Goal: Check status

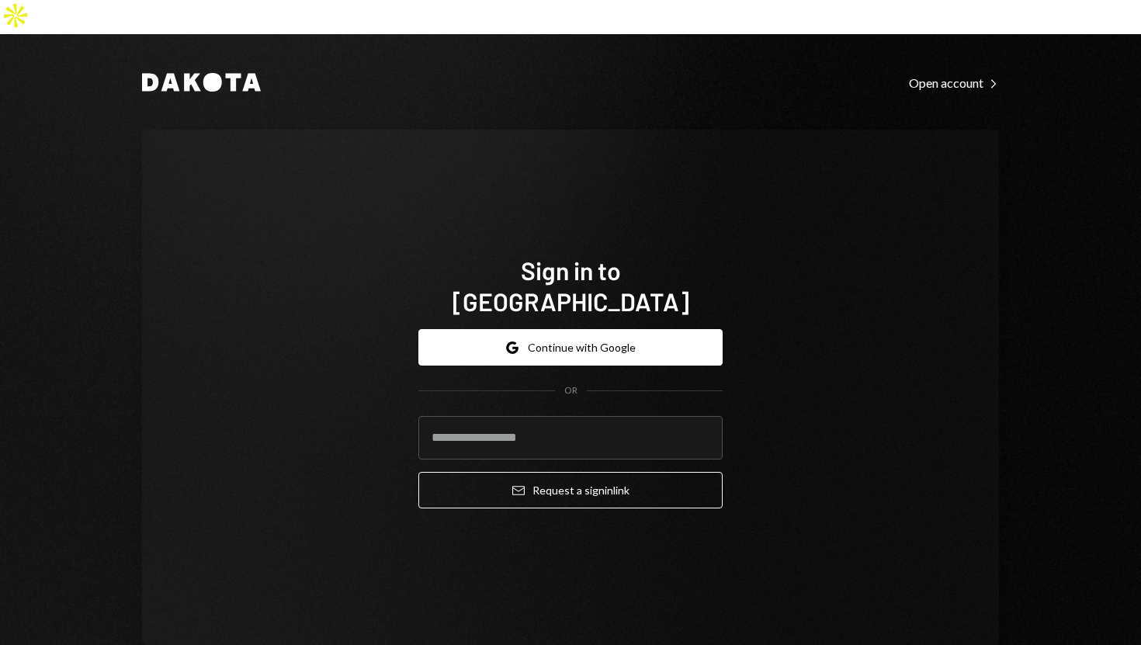
type input "**********"
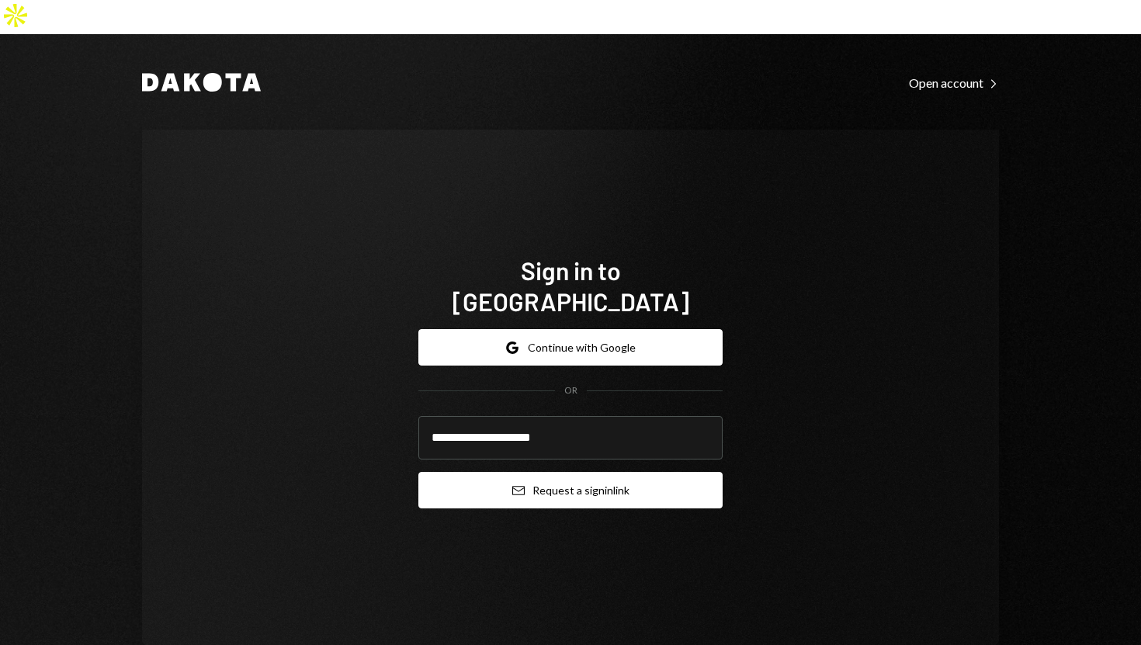
click at [491, 472] on button "Email Request a sign in link" at bounding box center [570, 490] width 304 height 36
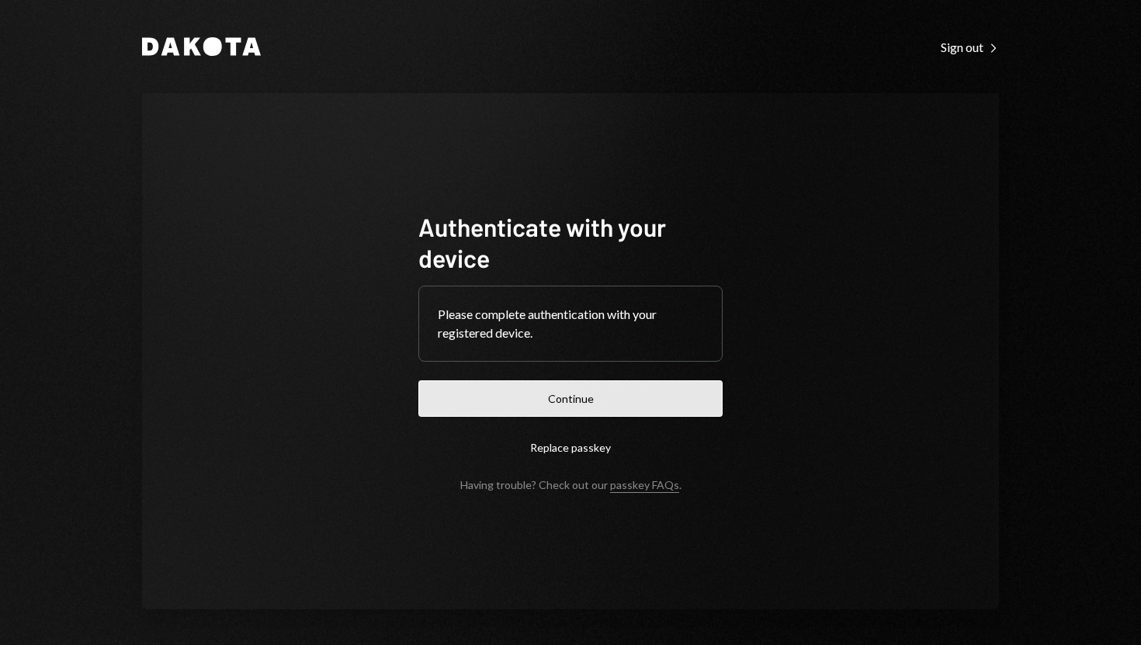
click at [560, 395] on button "Continue" at bounding box center [570, 398] width 304 height 36
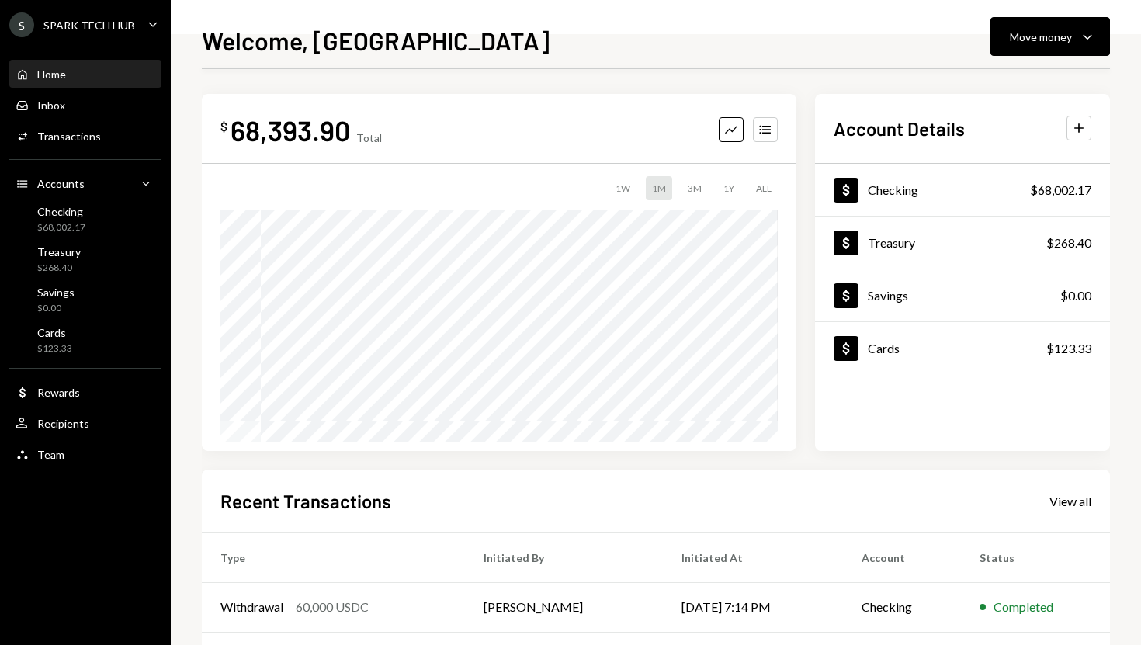
scroll to position [217, 0]
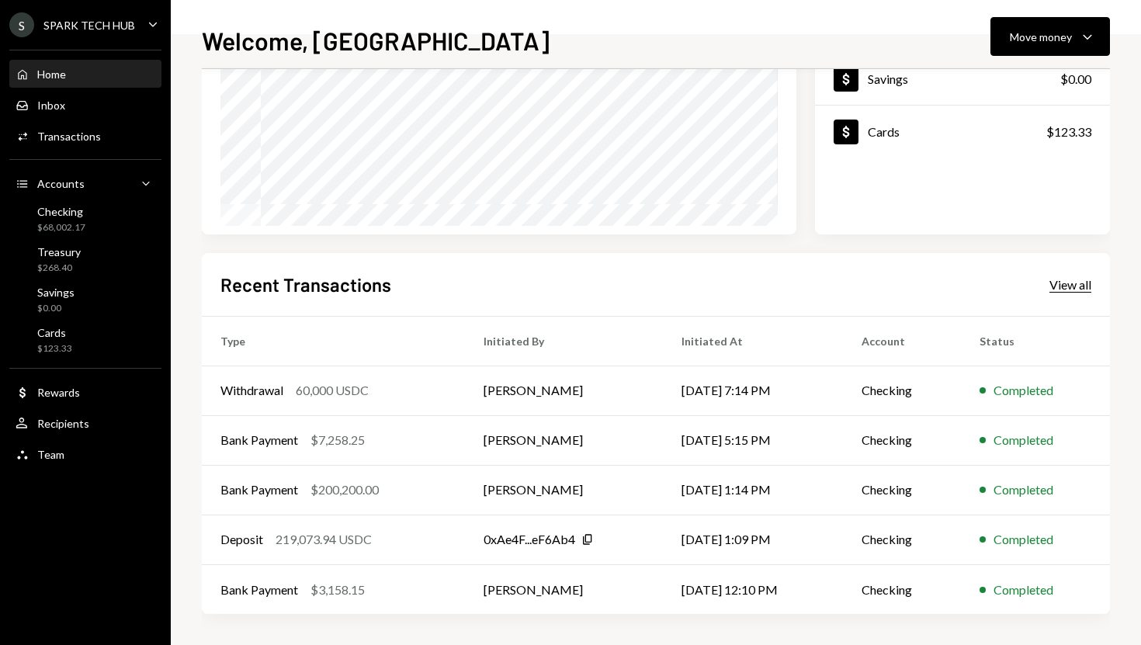
click at [1073, 282] on div "View all" at bounding box center [1070, 285] width 42 height 16
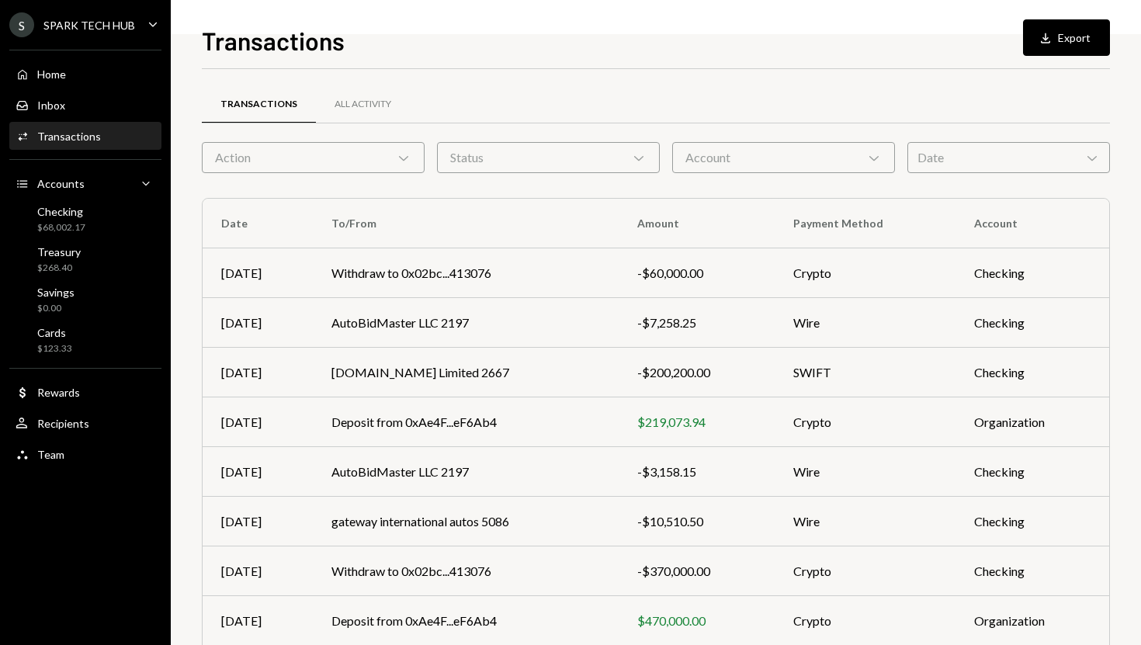
scroll to position [165, 0]
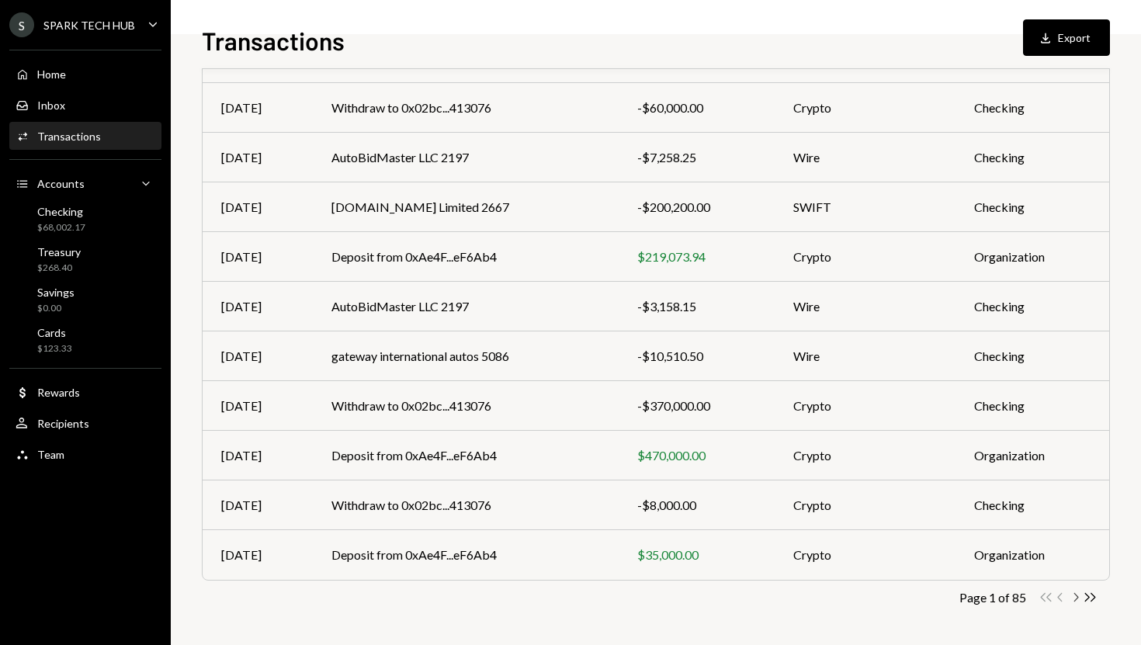
click at [1074, 599] on icon "Chevron Right" at bounding box center [1075, 597] width 15 height 15
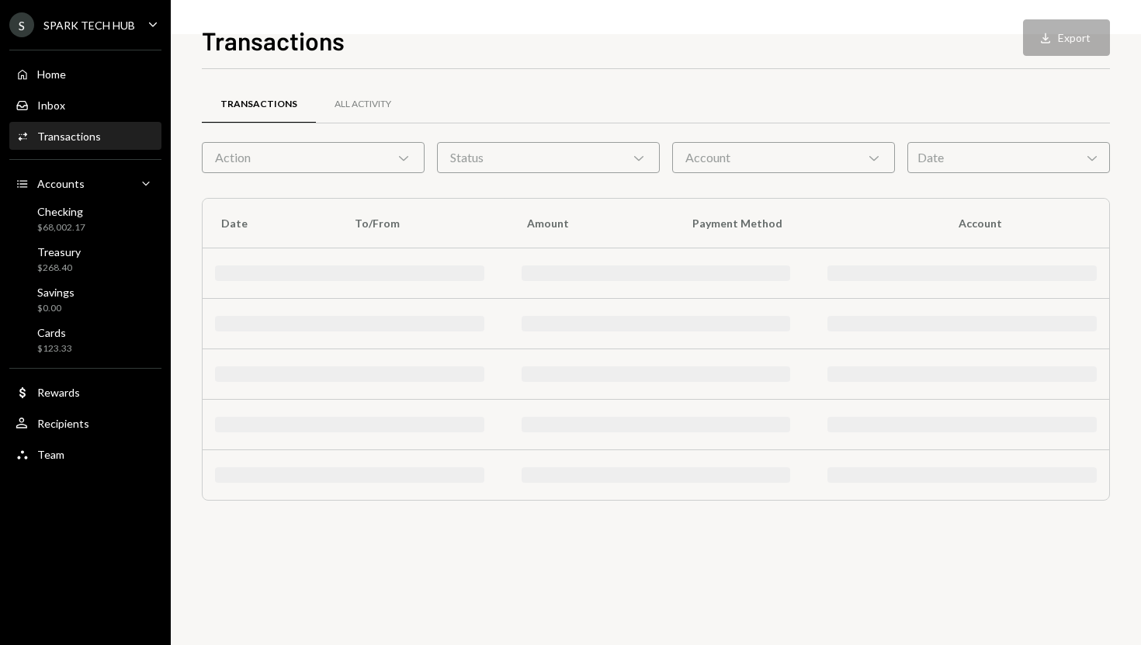
scroll to position [0, 0]
click at [1074, 599] on div "Transactions All Activity Action Chevron Down Status Chevron Down Account Chevr…" at bounding box center [656, 357] width 908 height 576
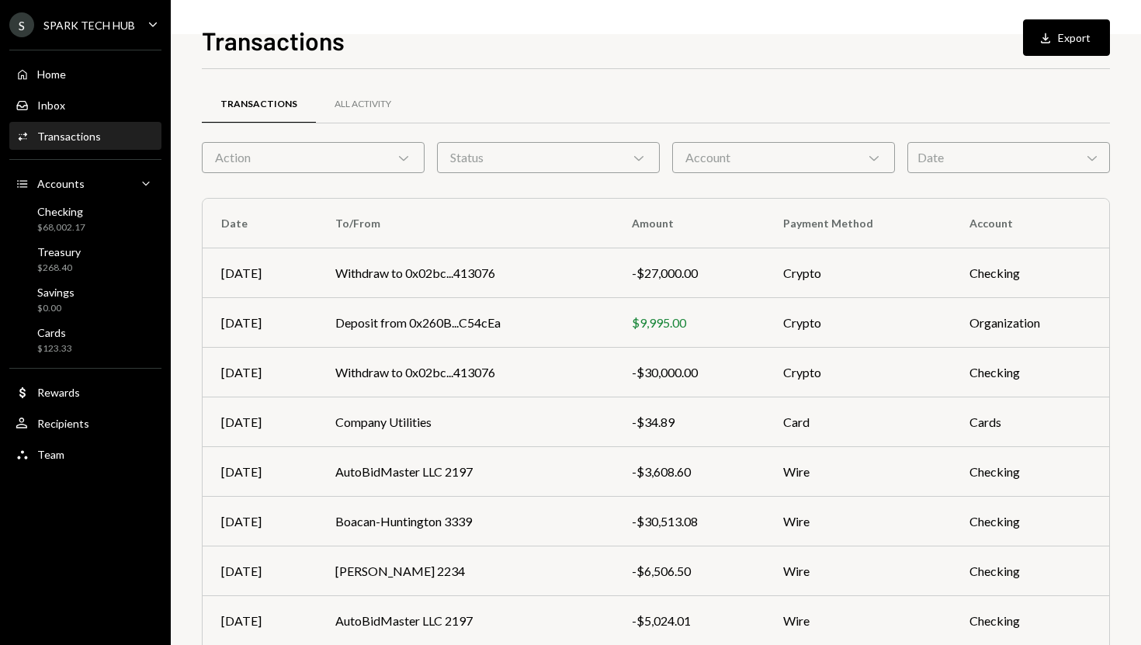
scroll to position [165, 0]
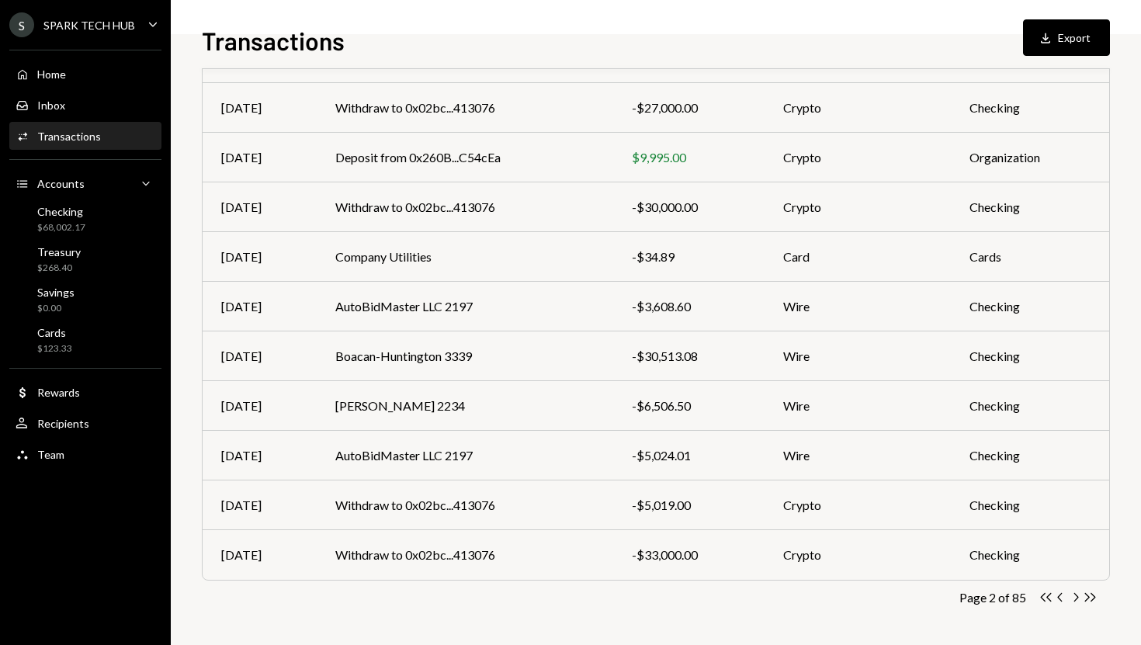
click at [1074, 599] on icon "Chevron Right" at bounding box center [1075, 597] width 15 height 15
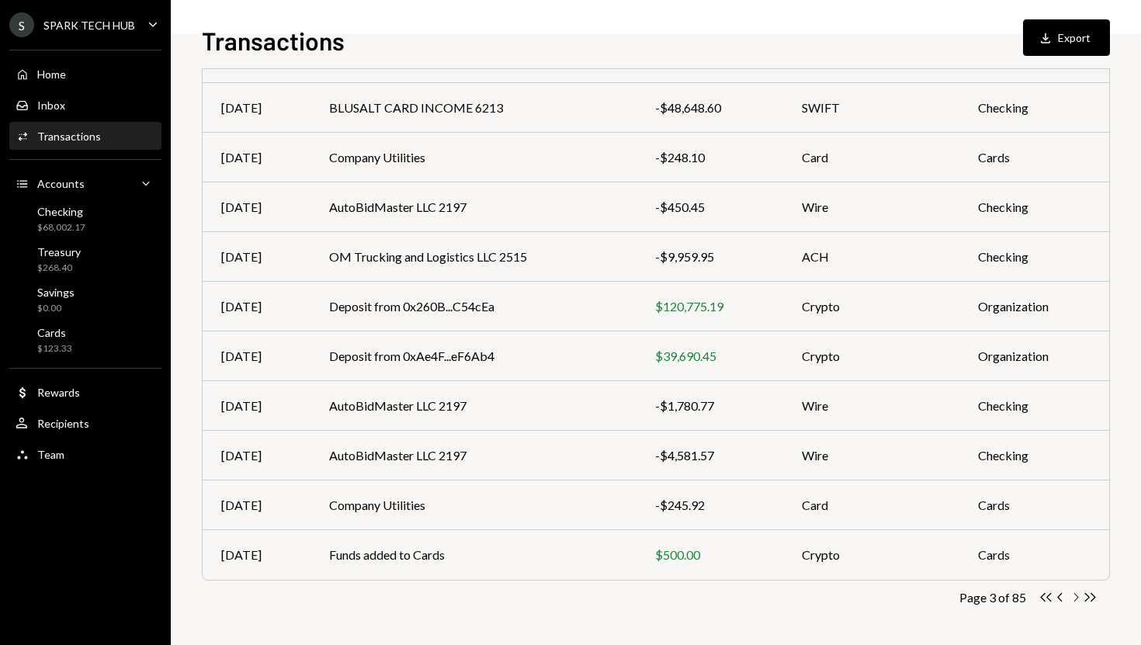
click at [1072, 595] on icon "Chevron Right" at bounding box center [1075, 597] width 15 height 15
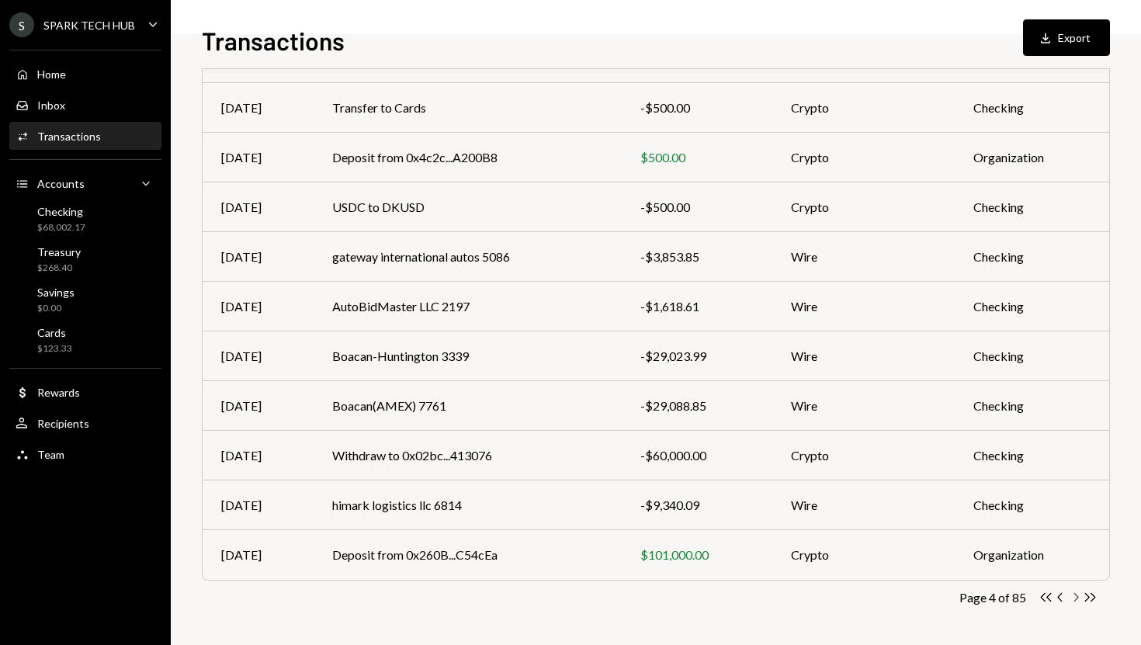
click at [1073, 595] on icon "Chevron Right" at bounding box center [1075, 597] width 15 height 15
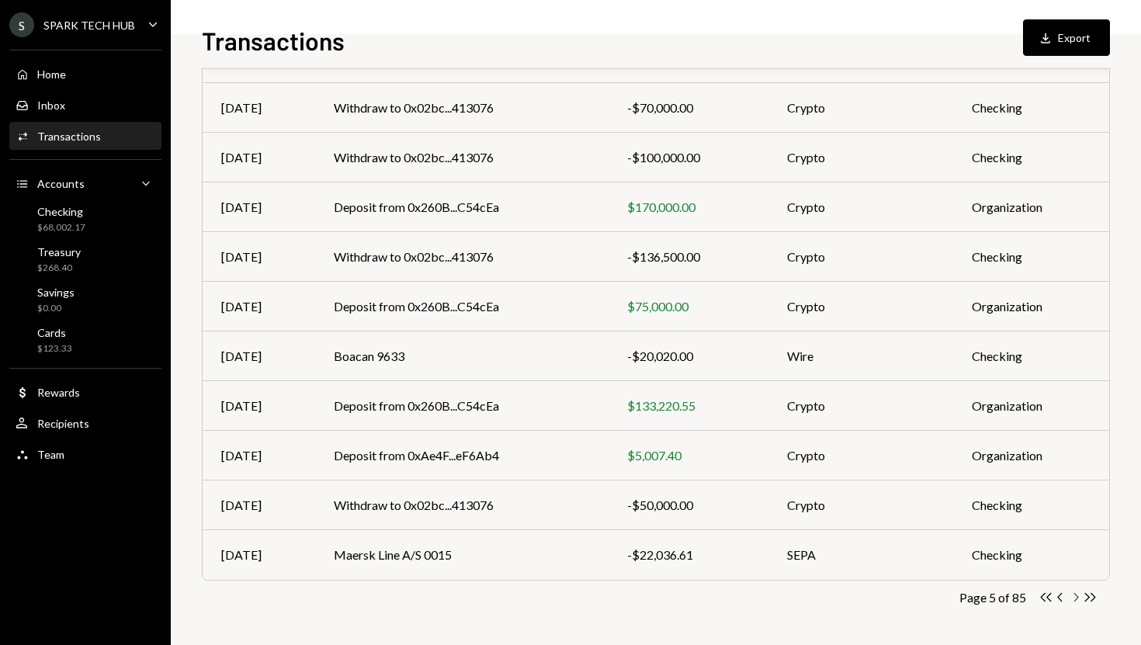
click at [1075, 595] on icon "Chevron Right" at bounding box center [1075, 597] width 15 height 15
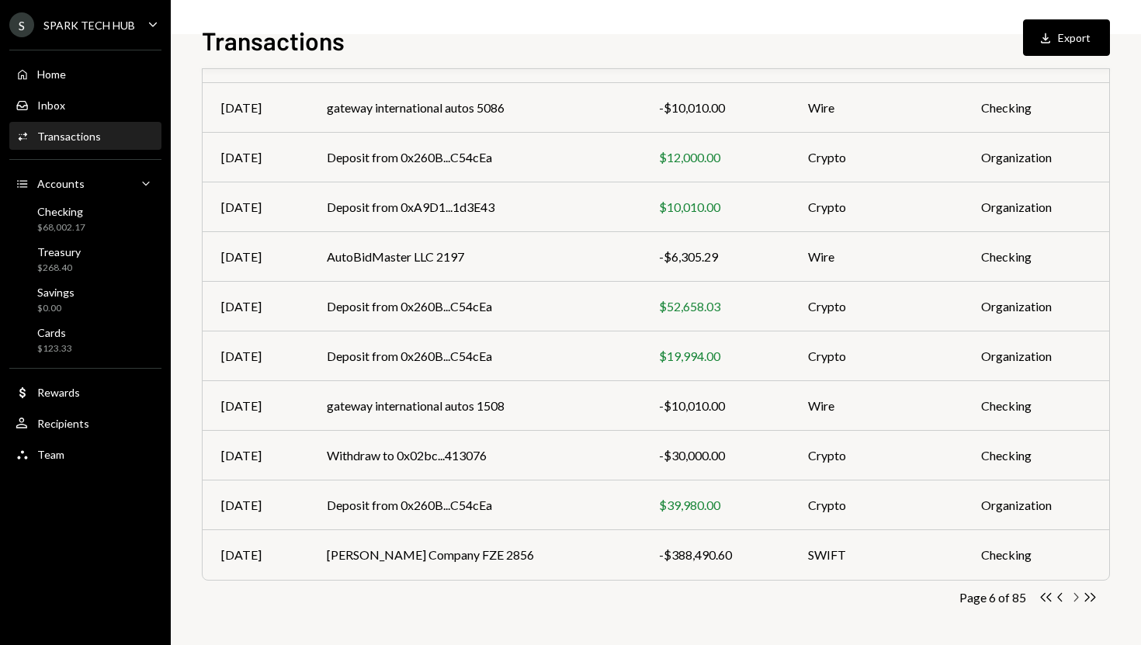
click at [1077, 592] on icon "Chevron Right" at bounding box center [1075, 597] width 15 height 15
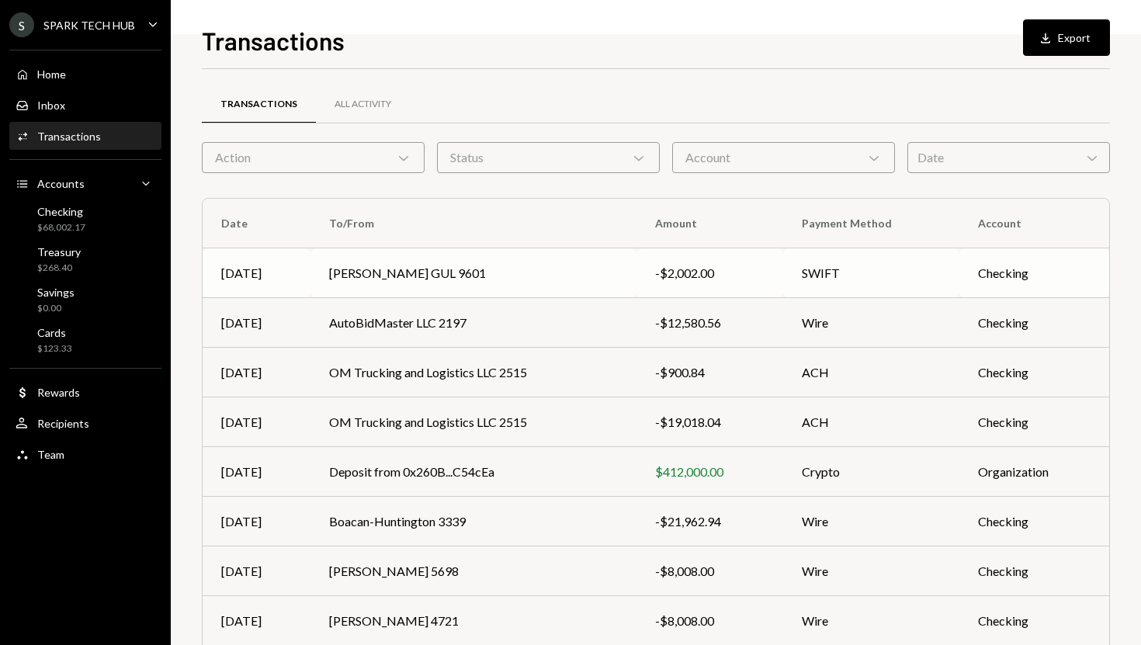
click at [583, 267] on td "[PERSON_NAME] GUL 9601" at bounding box center [473, 273] width 326 height 50
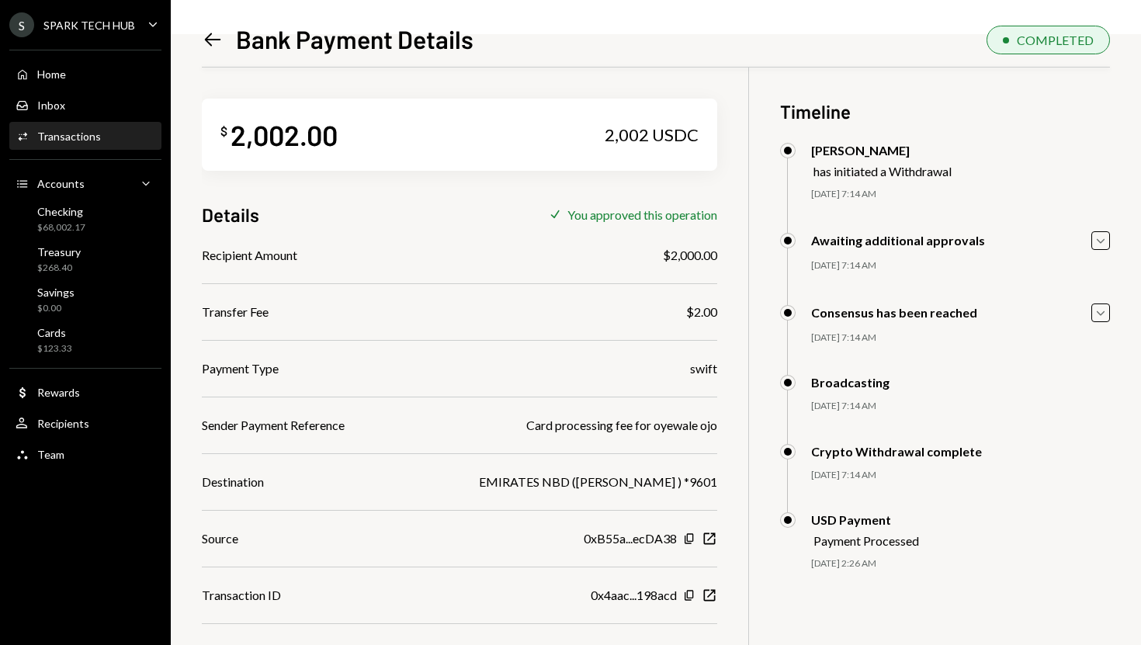
scroll to position [68, 0]
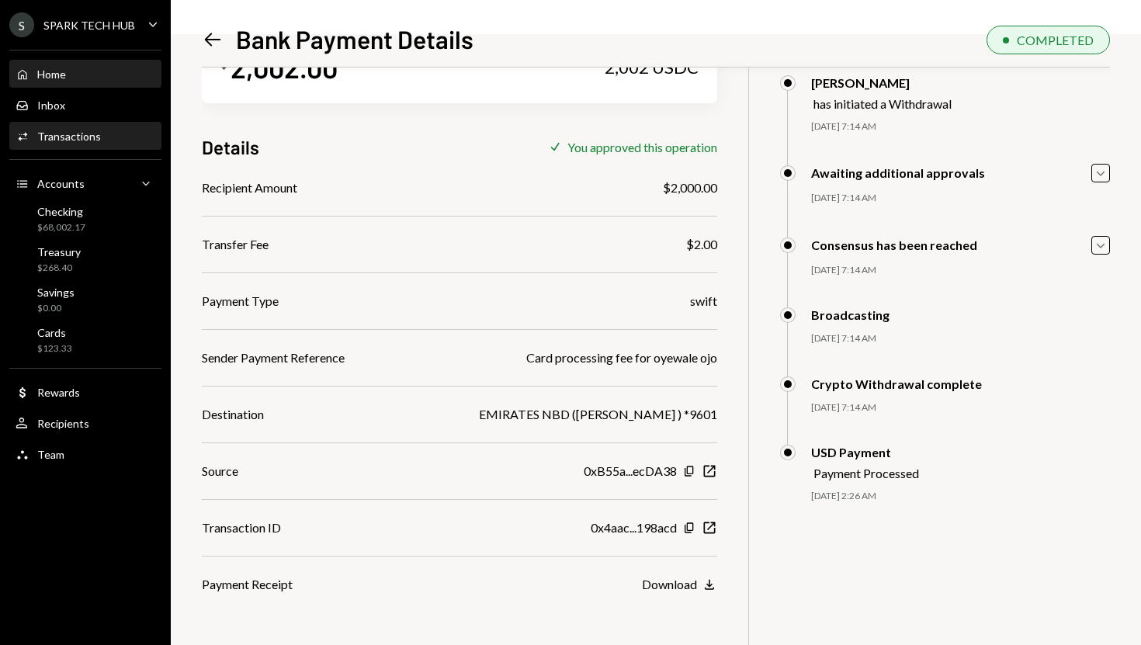
click at [94, 86] on div "Home Home" at bounding box center [86, 74] width 140 height 26
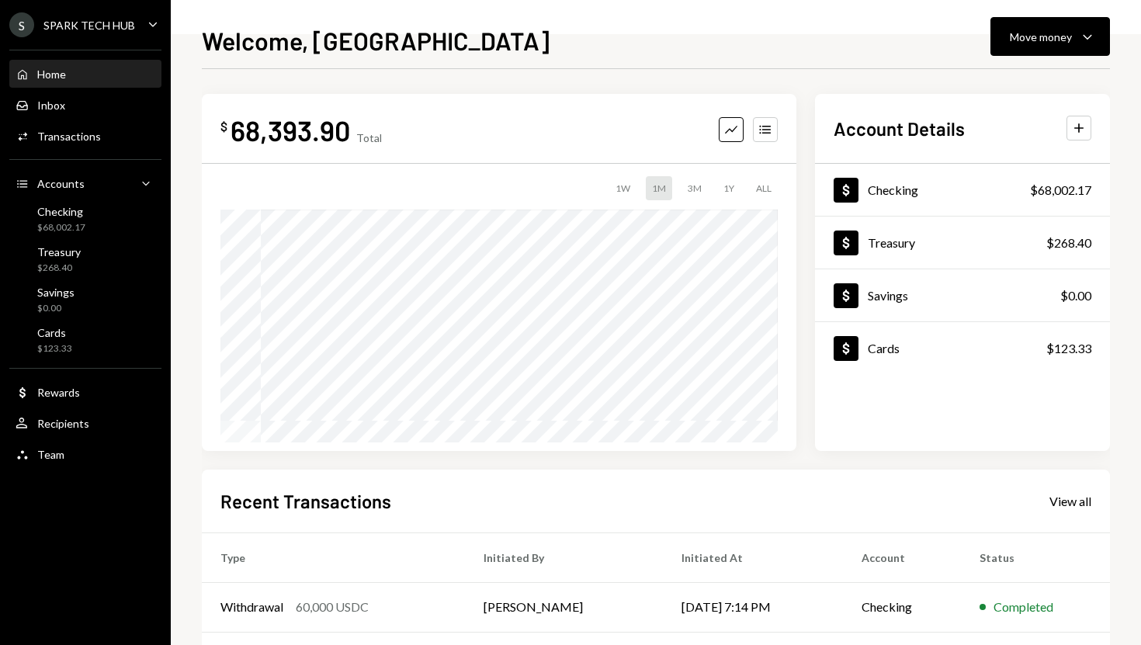
click at [94, 80] on div "Home Home" at bounding box center [86, 75] width 140 height 14
